Goal: Find specific page/section: Find specific page/section

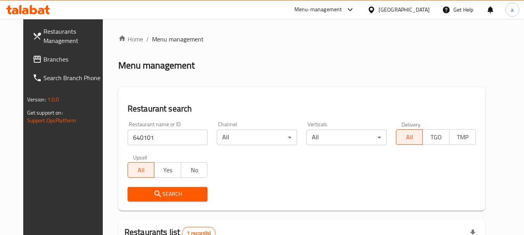
scroll to position [101, 0]
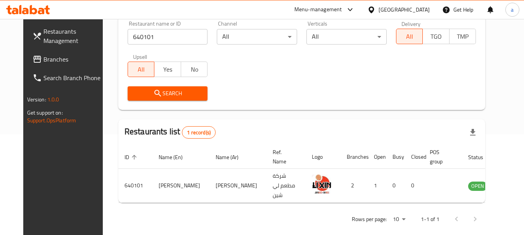
click at [50, 55] on span "Branches" at bounding box center [73, 59] width 61 height 9
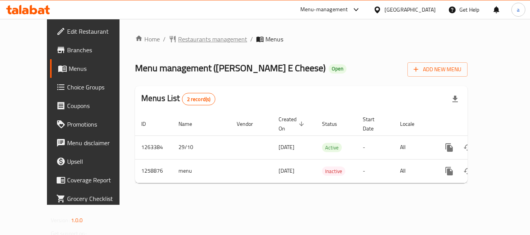
click at [185, 43] on span "Restaurants management" at bounding box center [212, 39] width 69 height 9
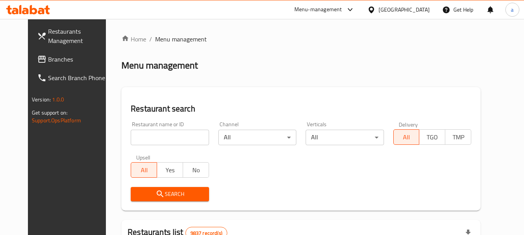
click at [164, 136] on input "search" at bounding box center [170, 138] width 78 height 16
paste input "684200"
type input "684200"
click at [160, 193] on span "Search" at bounding box center [170, 195] width 66 height 10
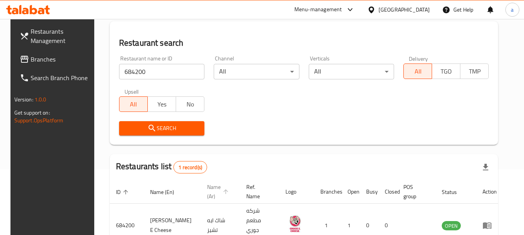
scroll to position [101, 0]
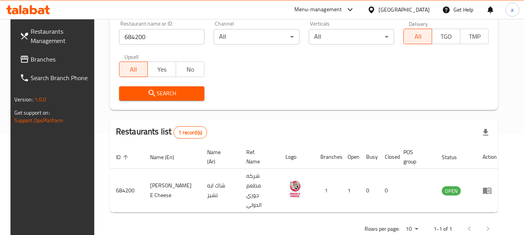
click at [58, 63] on span "Branches" at bounding box center [61, 59] width 61 height 9
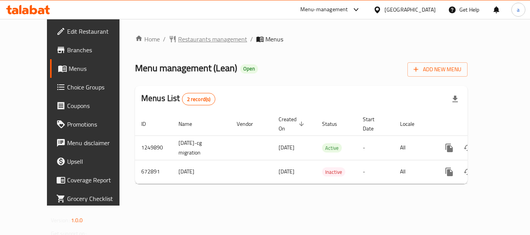
click at [185, 40] on span "Restaurants management" at bounding box center [212, 39] width 69 height 9
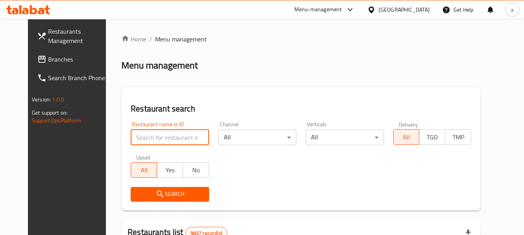
click at [183, 138] on input "search" at bounding box center [170, 138] width 78 height 16
paste input "642305"
type input "642305"
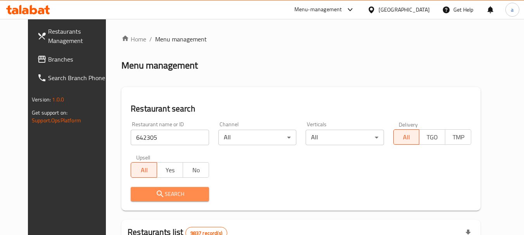
click at [179, 191] on span "Search" at bounding box center [170, 195] width 66 height 10
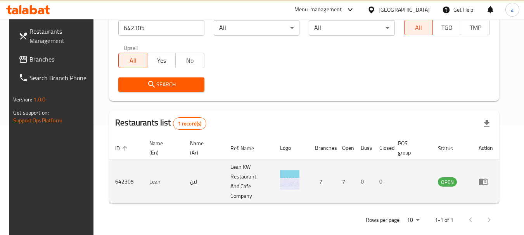
scroll to position [111, 0]
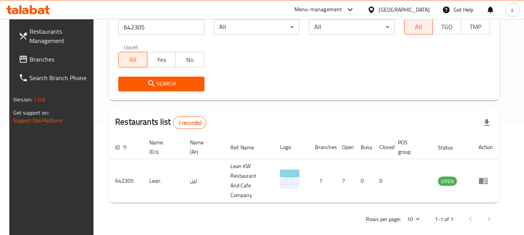
click at [415, 10] on div "[GEOGRAPHIC_DATA]" at bounding box center [403, 9] width 51 height 9
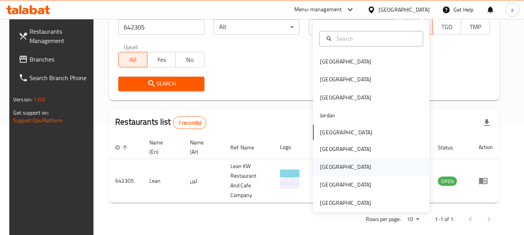
click at [339, 166] on div "Qatar" at bounding box center [371, 167] width 116 height 18
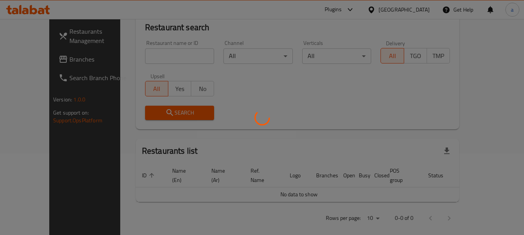
scroll to position [111, 0]
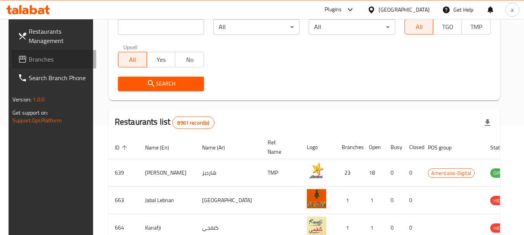
click at [36, 59] on span "Branches" at bounding box center [59, 59] width 61 height 9
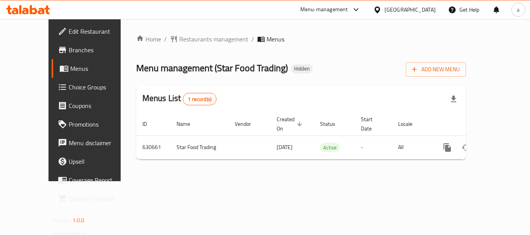
click at [181, 37] on span "Restaurants management" at bounding box center [213, 39] width 69 height 9
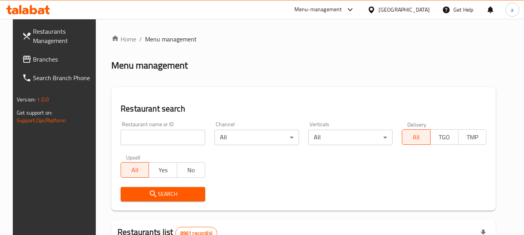
drag, startPoint x: 143, startPoint y: 131, endPoint x: 141, endPoint y: 136, distance: 5.6
click at [143, 131] on input "search" at bounding box center [163, 138] width 85 height 16
paste input "639573"
type input "639573"
click at [175, 198] on span "Search" at bounding box center [163, 195] width 72 height 10
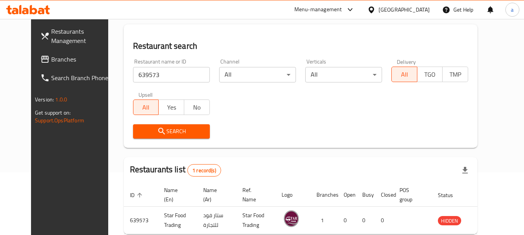
scroll to position [104, 0]
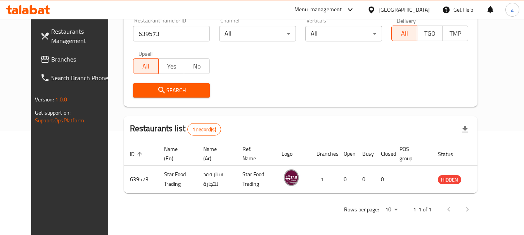
click at [378, 6] on div at bounding box center [372, 9] width 11 height 9
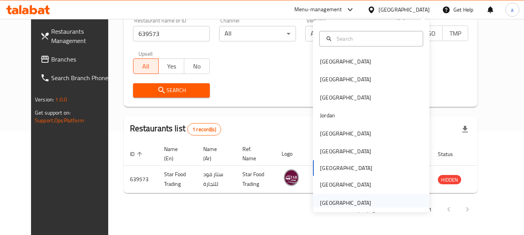
click at [328, 200] on div "United Arab Emirates" at bounding box center [345, 203] width 51 height 9
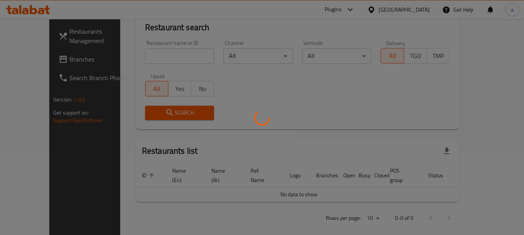
scroll to position [104, 0]
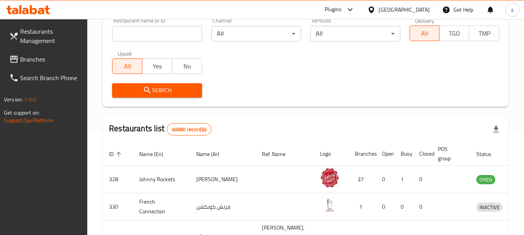
click at [36, 55] on span "Branches" at bounding box center [50, 59] width 61 height 9
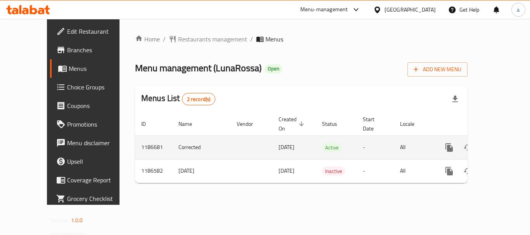
drag, startPoint x: 154, startPoint y: 144, endPoint x: 150, endPoint y: 135, distance: 10.4
click at [172, 145] on td "Corrected" at bounding box center [201, 148] width 58 height 24
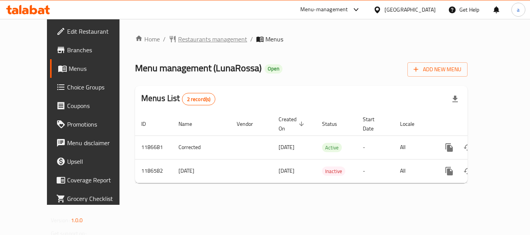
click at [184, 36] on span "Restaurants management" at bounding box center [212, 39] width 69 height 9
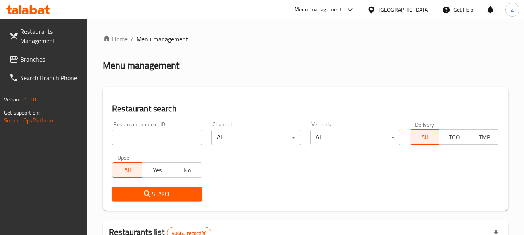
click at [164, 134] on input "search" at bounding box center [157, 138] width 90 height 16
paste input "666738"
type input "666738"
click at [181, 192] on span "Search" at bounding box center [156, 195] width 77 height 10
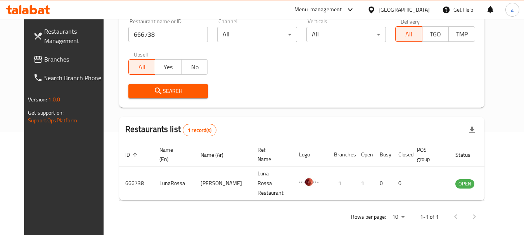
scroll to position [104, 0]
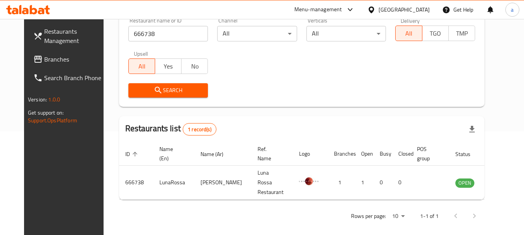
click at [397, 10] on div "[GEOGRAPHIC_DATA]" at bounding box center [403, 9] width 51 height 9
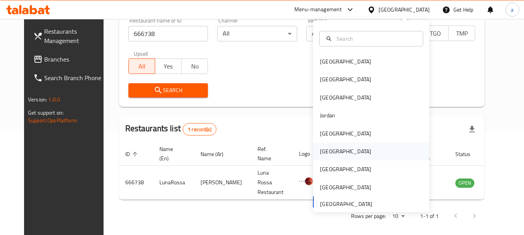
click at [325, 154] on div "Oman" at bounding box center [345, 151] width 51 height 9
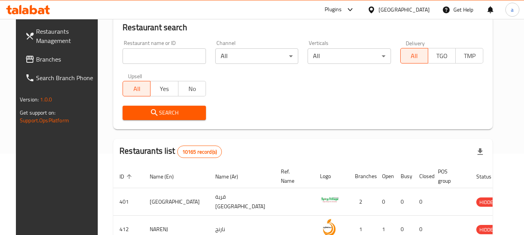
scroll to position [104, 0]
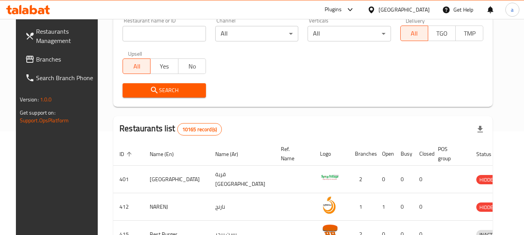
click at [26, 56] on icon at bounding box center [30, 59] width 8 height 7
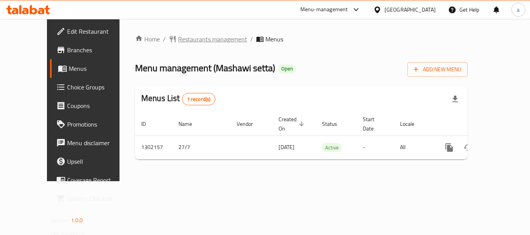
click at [180, 43] on span "Restaurants management" at bounding box center [212, 39] width 69 height 9
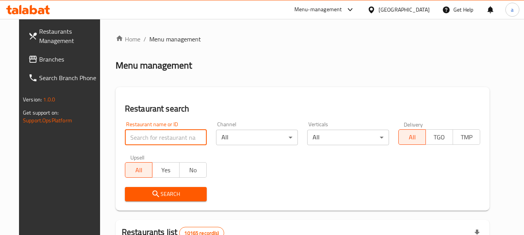
click at [184, 139] on input "search" at bounding box center [166, 138] width 82 height 16
paste input "702304"
type input "702304"
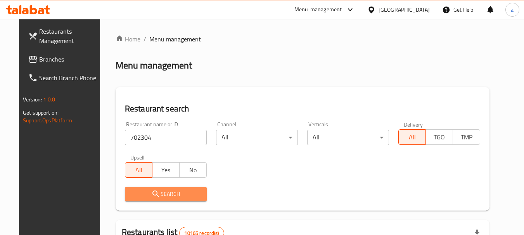
click at [176, 192] on span "Search" at bounding box center [165, 195] width 69 height 10
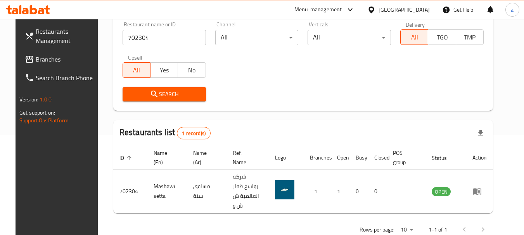
scroll to position [101, 0]
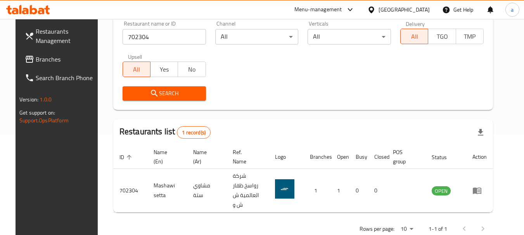
click at [423, 6] on div "Oman" at bounding box center [403, 9] width 51 height 9
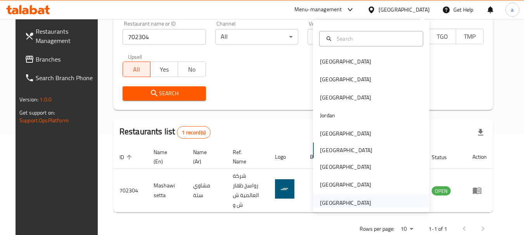
click at [344, 202] on div "[GEOGRAPHIC_DATA]" at bounding box center [345, 203] width 51 height 9
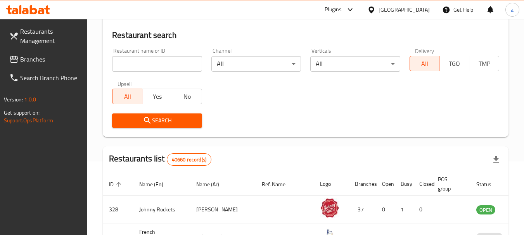
scroll to position [62, 0]
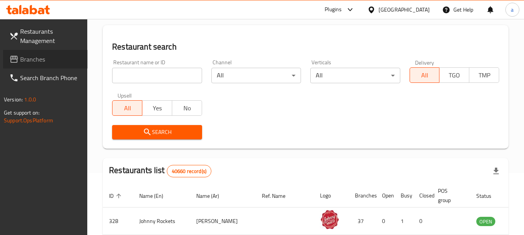
click at [33, 55] on span "Branches" at bounding box center [50, 59] width 61 height 9
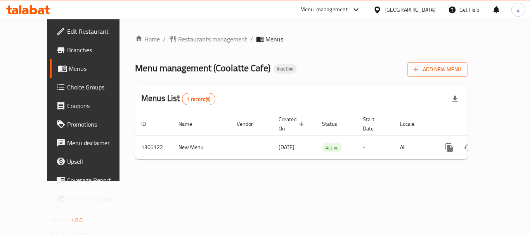
click at [180, 39] on span "Restaurants management" at bounding box center [212, 39] width 69 height 9
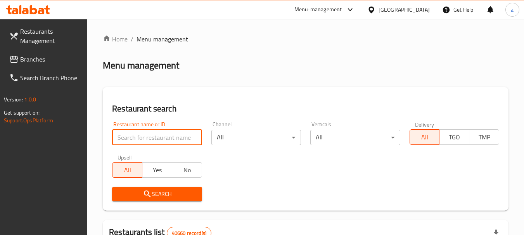
click at [165, 142] on input "search" at bounding box center [157, 138] width 90 height 16
paste input "703552"
type input "703552"
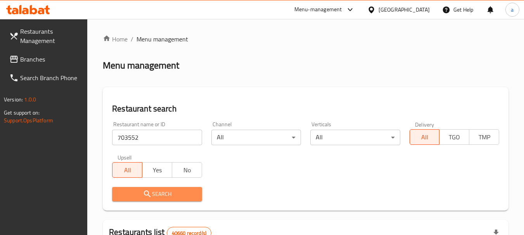
click at [166, 190] on span "Search" at bounding box center [156, 195] width 77 height 10
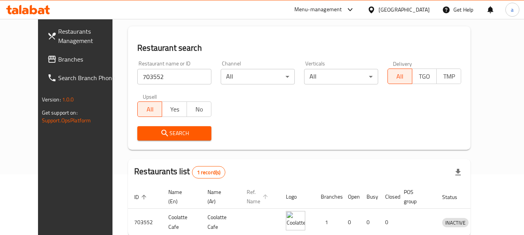
scroll to position [92, 0]
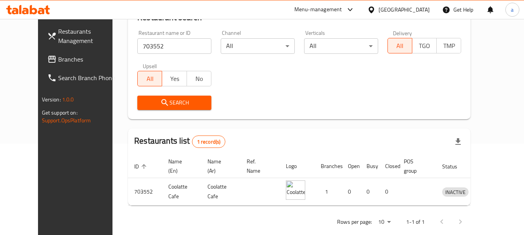
click at [385, 12] on div "[GEOGRAPHIC_DATA]" at bounding box center [403, 9] width 51 height 9
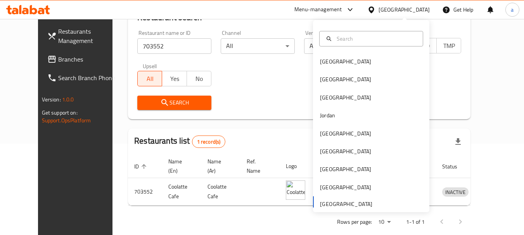
click at [112, 59] on div "Home / Menu management Menu management Restaurant search Restaurant name or ID …" at bounding box center [298, 87] width 373 height 320
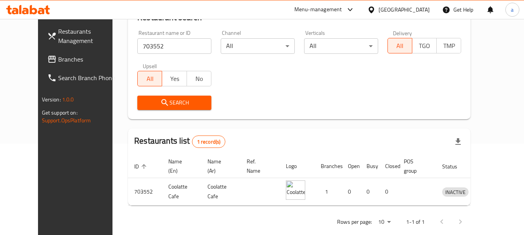
click at [58, 62] on span "Branches" at bounding box center [88, 59] width 61 height 9
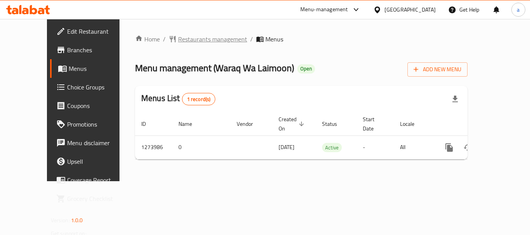
click at [178, 40] on span "Restaurants management" at bounding box center [212, 39] width 69 height 9
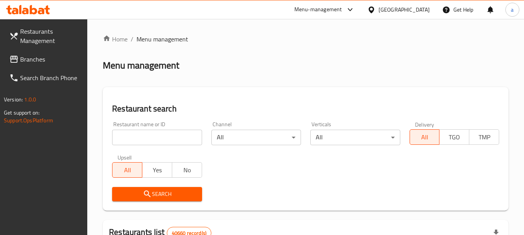
click at [161, 140] on input "search" at bounding box center [157, 138] width 90 height 16
paste input "691048"
type input "691048"
click at [161, 190] on span "Search" at bounding box center [156, 195] width 77 height 10
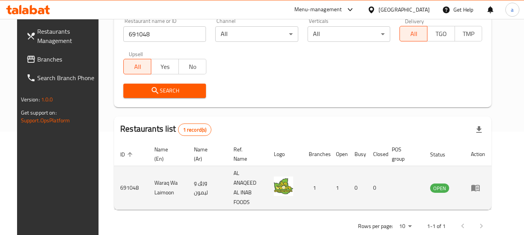
scroll to position [104, 0]
